Goal: Task Accomplishment & Management: Manage account settings

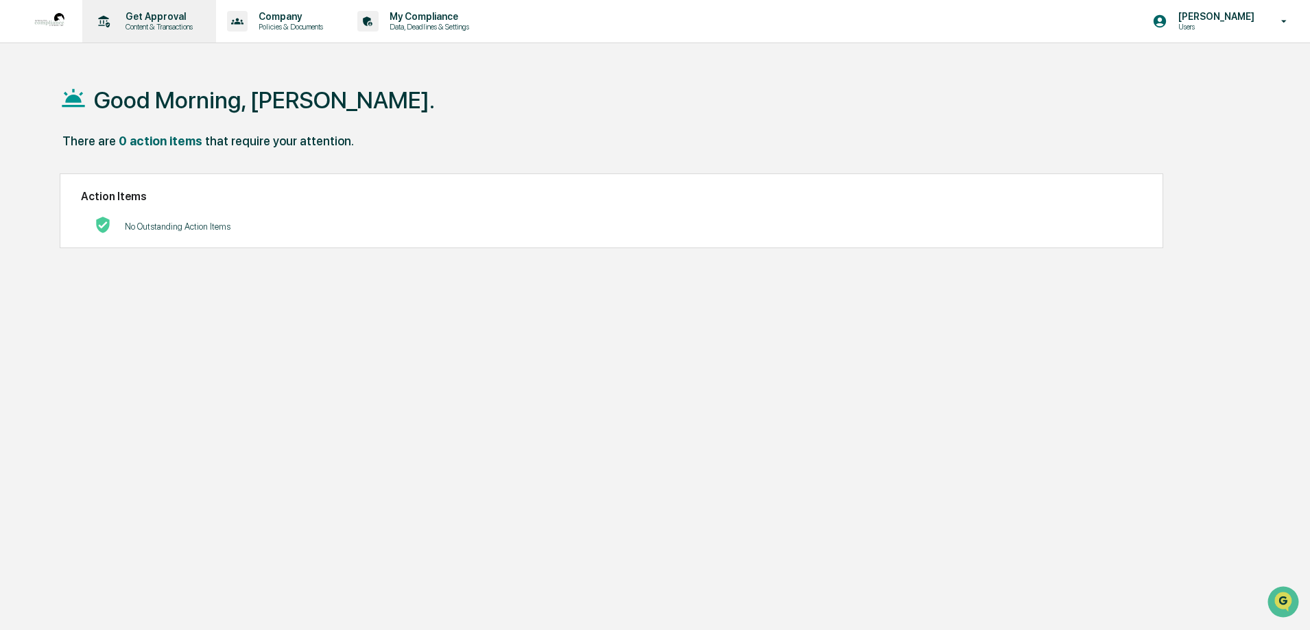
click at [172, 27] on p "Content & Transactions" at bounding box center [156, 27] width 85 height 10
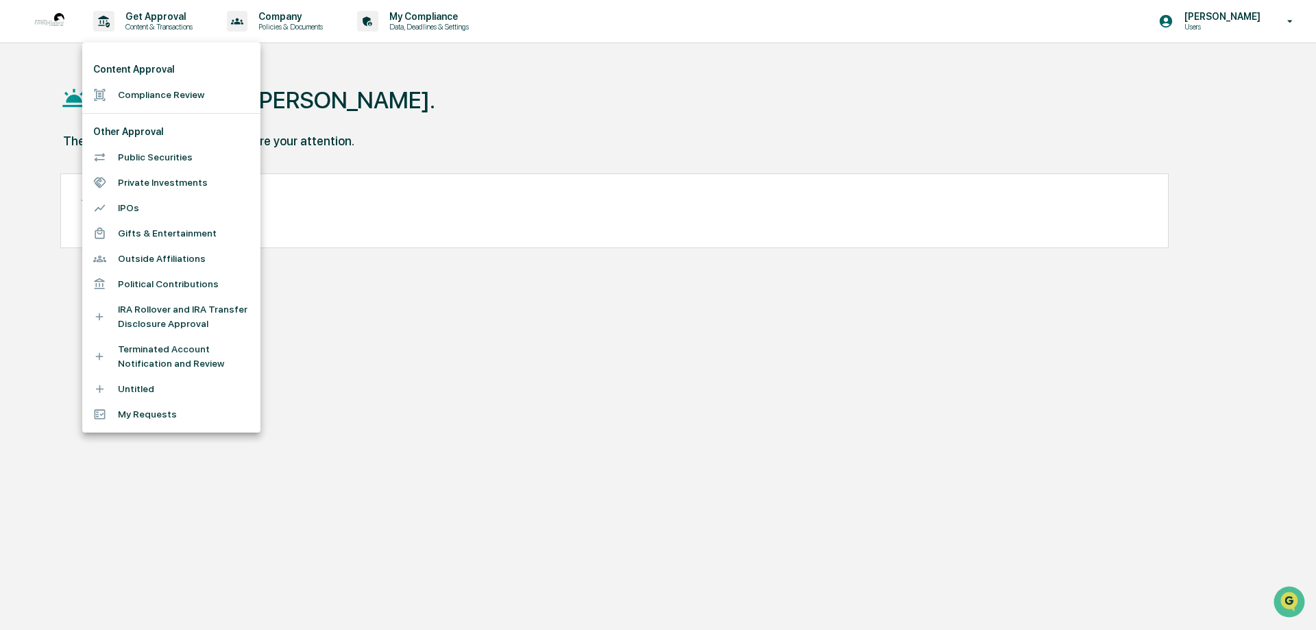
click at [138, 158] on li "Public Securities" at bounding box center [171, 157] width 178 height 25
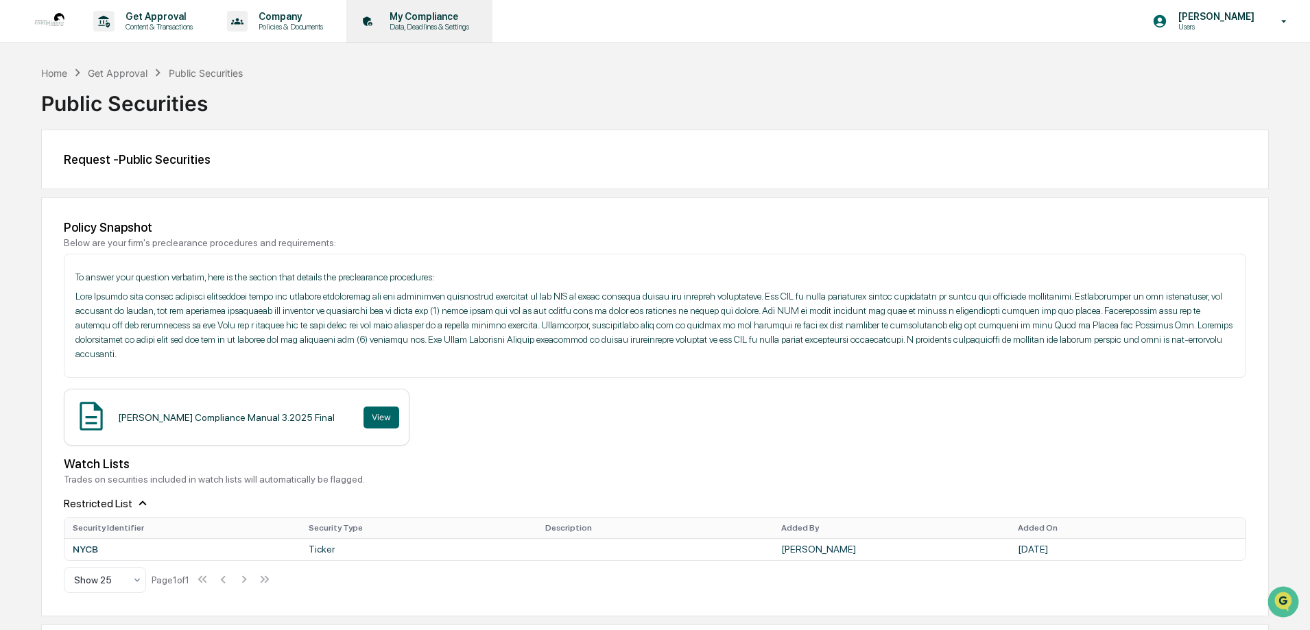
click at [432, 29] on p "Data, Deadlines & Settings" at bounding box center [426, 27] width 97 height 10
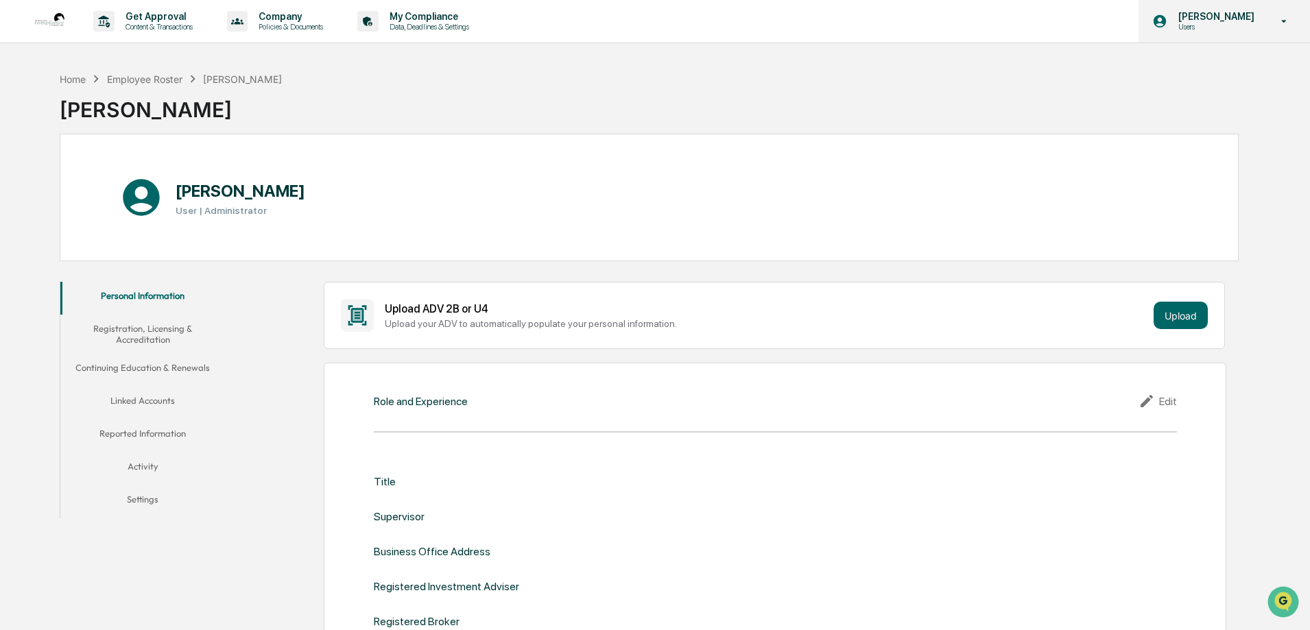
click at [1209, 25] on p "Users" at bounding box center [1214, 27] width 94 height 10
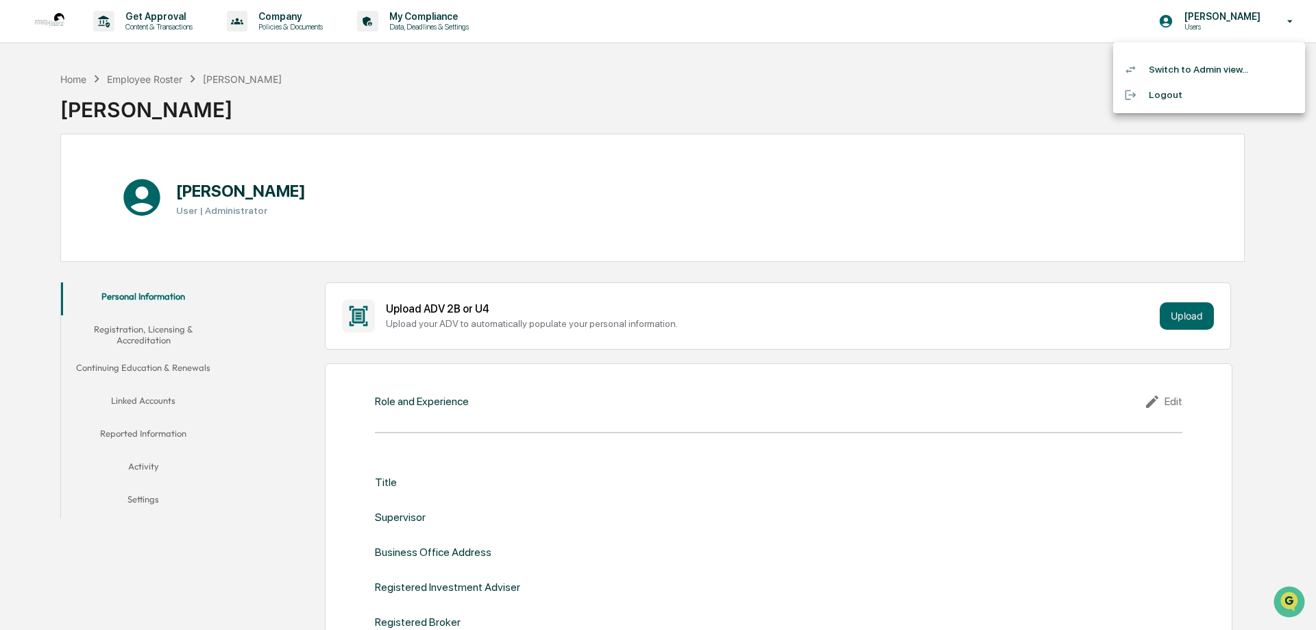
click at [1203, 69] on li "Switch to Admin view..." at bounding box center [1209, 69] width 192 height 25
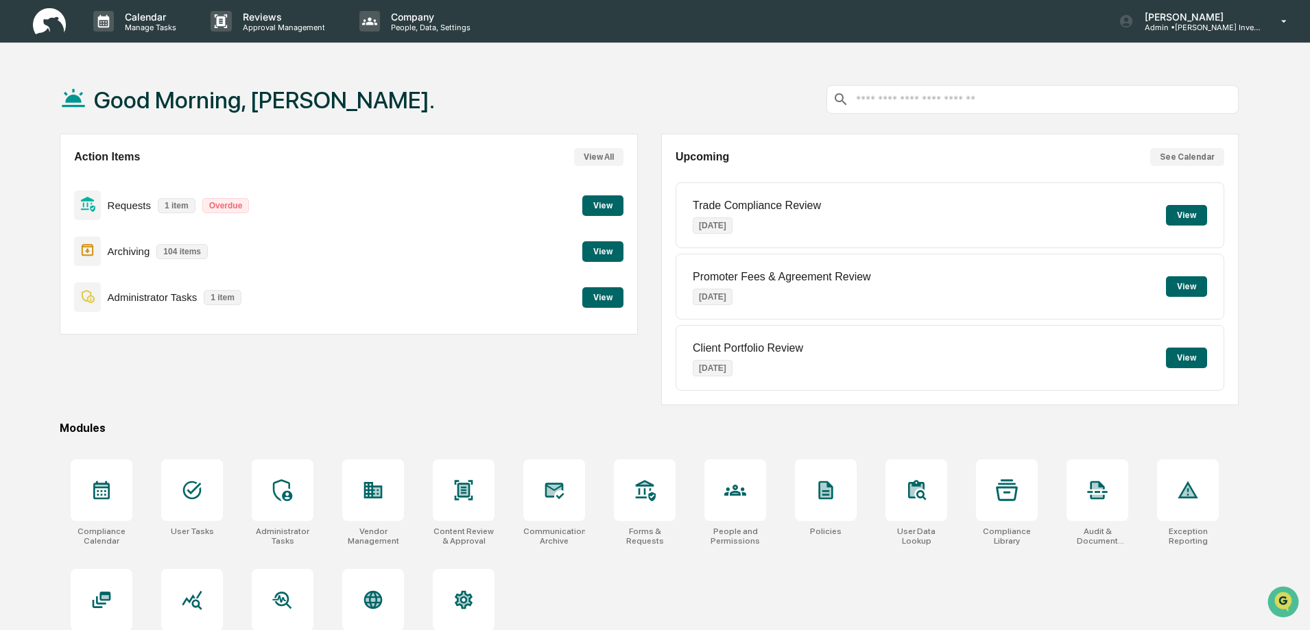
click at [609, 301] on button "View" at bounding box center [602, 297] width 41 height 21
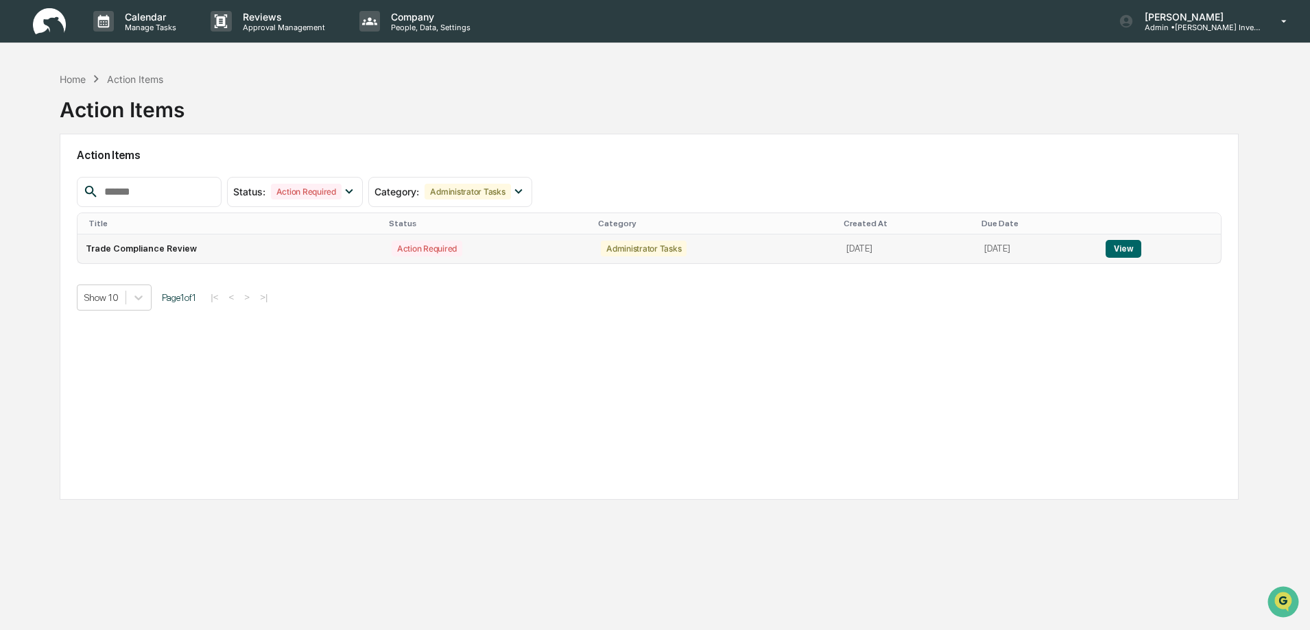
click at [1140, 250] on button "View" at bounding box center [1122, 249] width 35 height 18
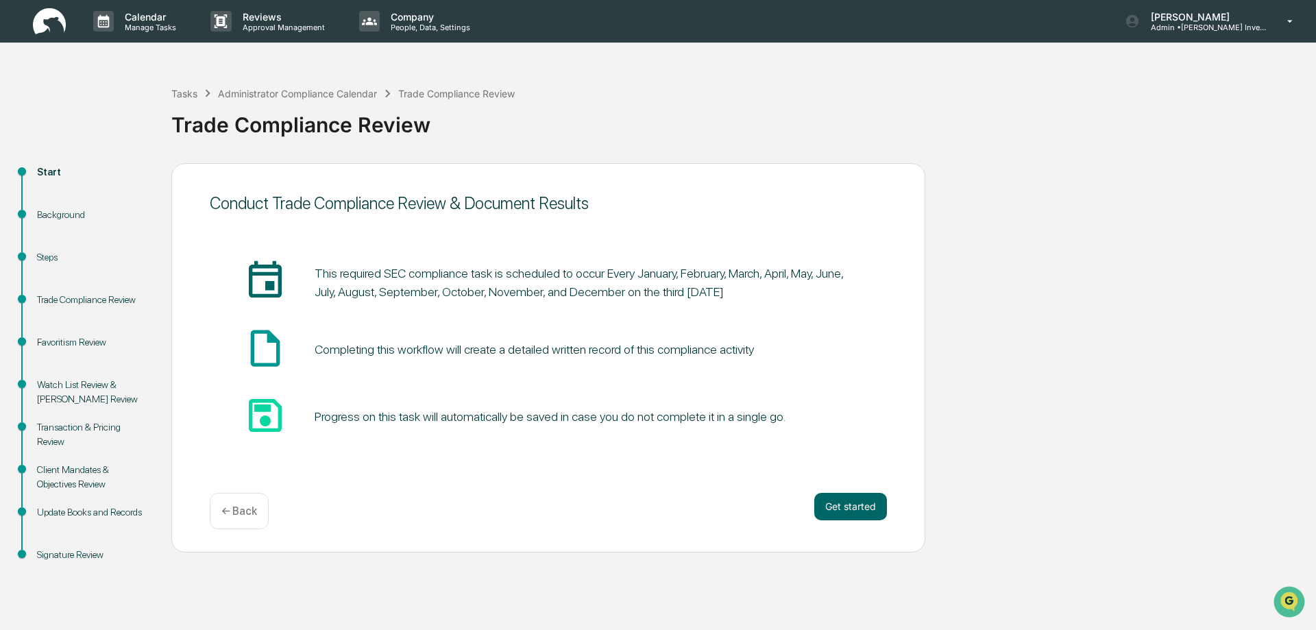
click at [237, 511] on p "← Back" at bounding box center [239, 511] width 36 height 13
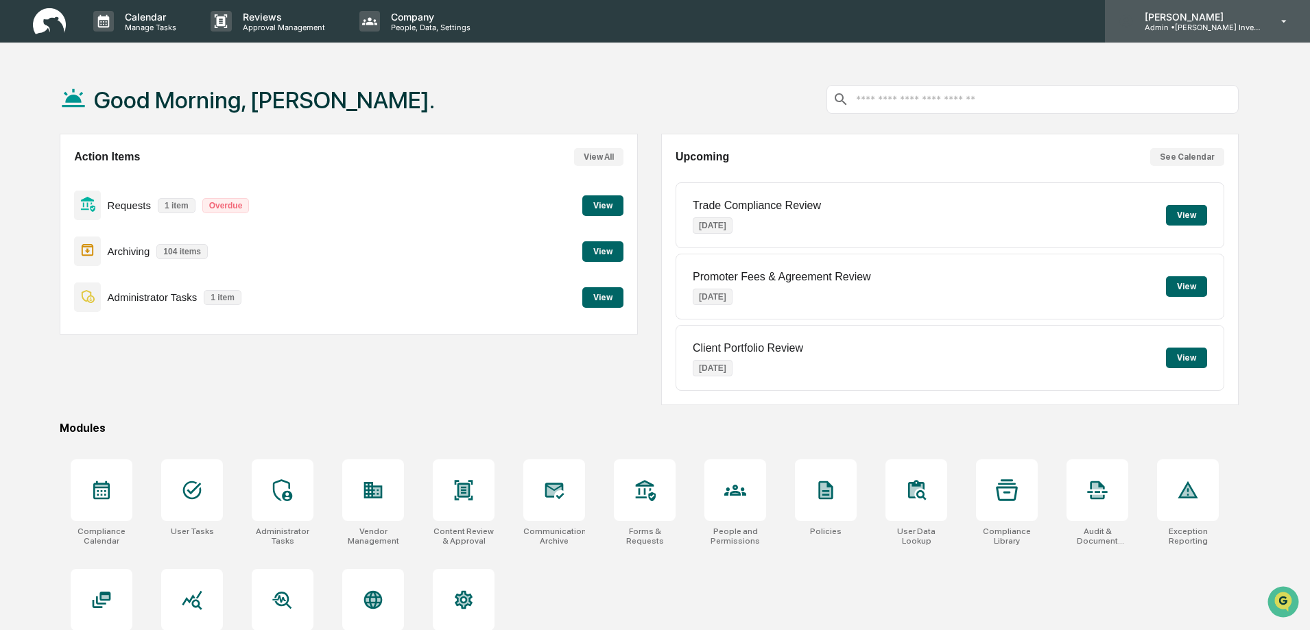
click at [1176, 24] on p "Admin • [PERSON_NAME] Investments, LLC" at bounding box center [1197, 28] width 128 height 10
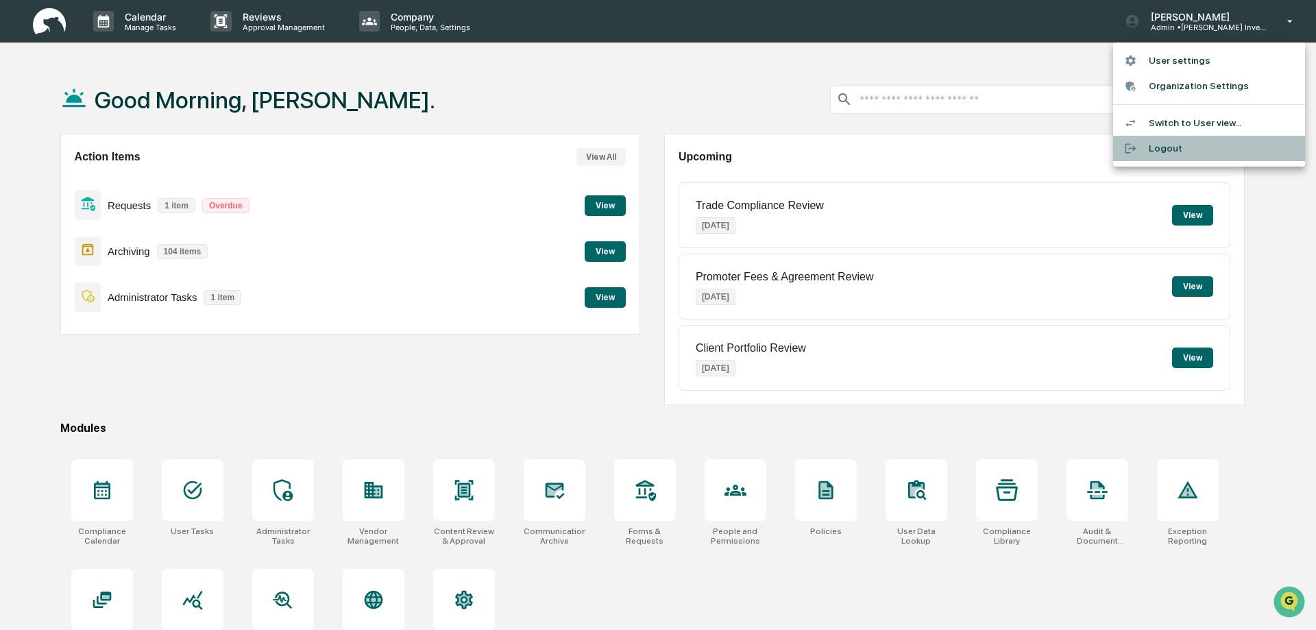
click at [1163, 147] on li "Logout" at bounding box center [1209, 148] width 192 height 25
